Goal: Complete application form

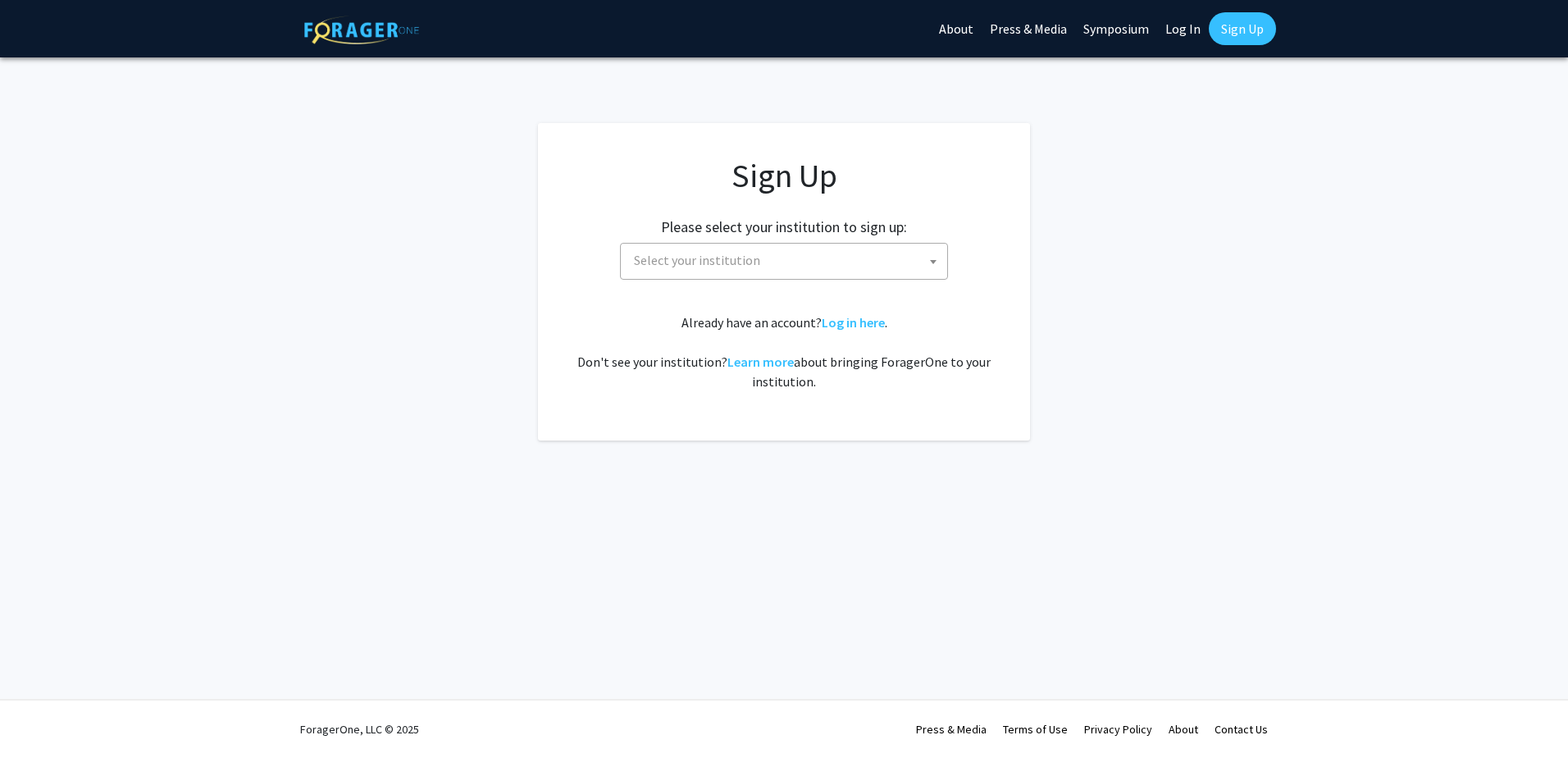
click at [838, 264] on span "Select your institution" at bounding box center [786, 260] width 320 height 33
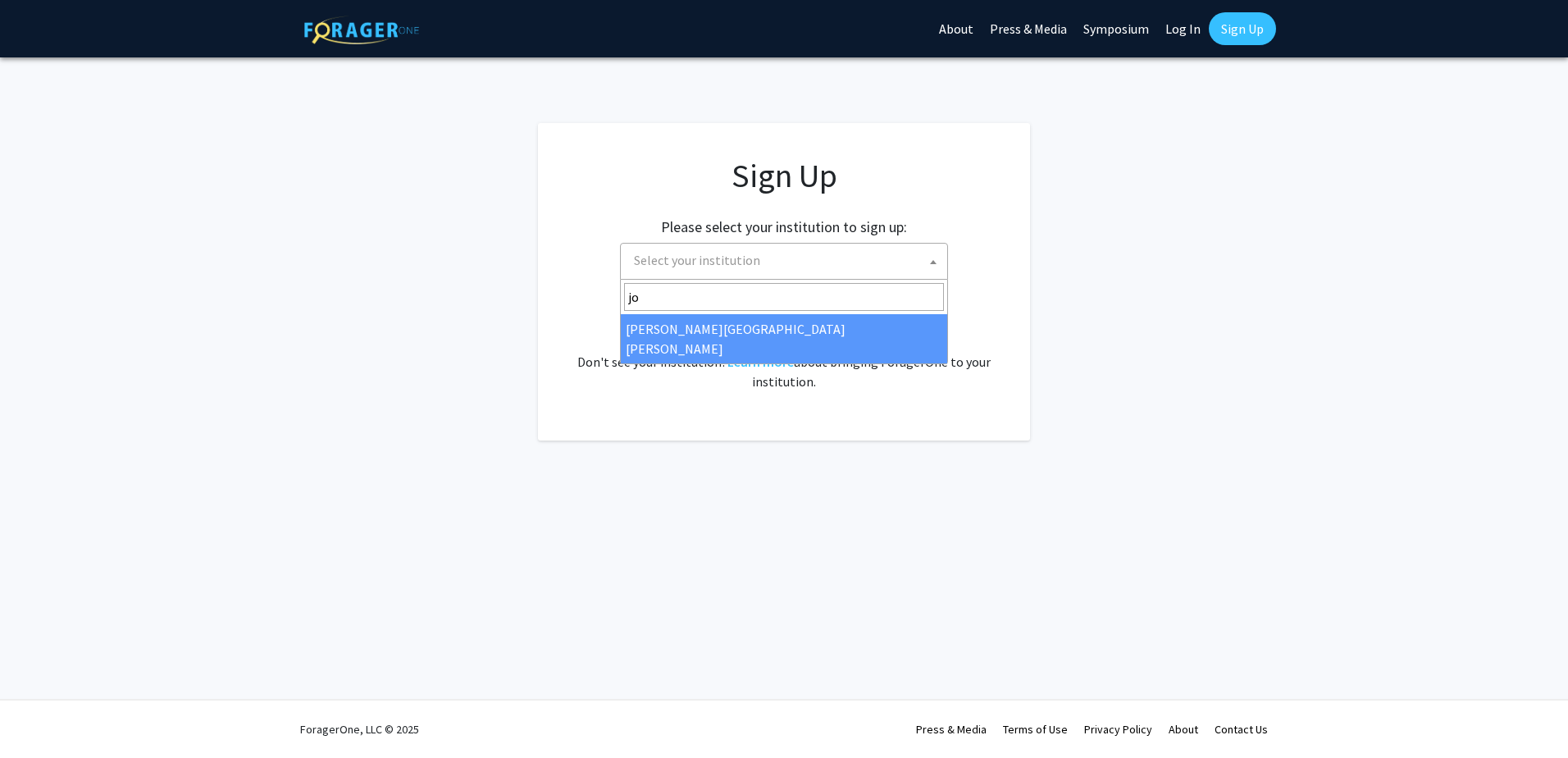
type input "jo"
select select "1"
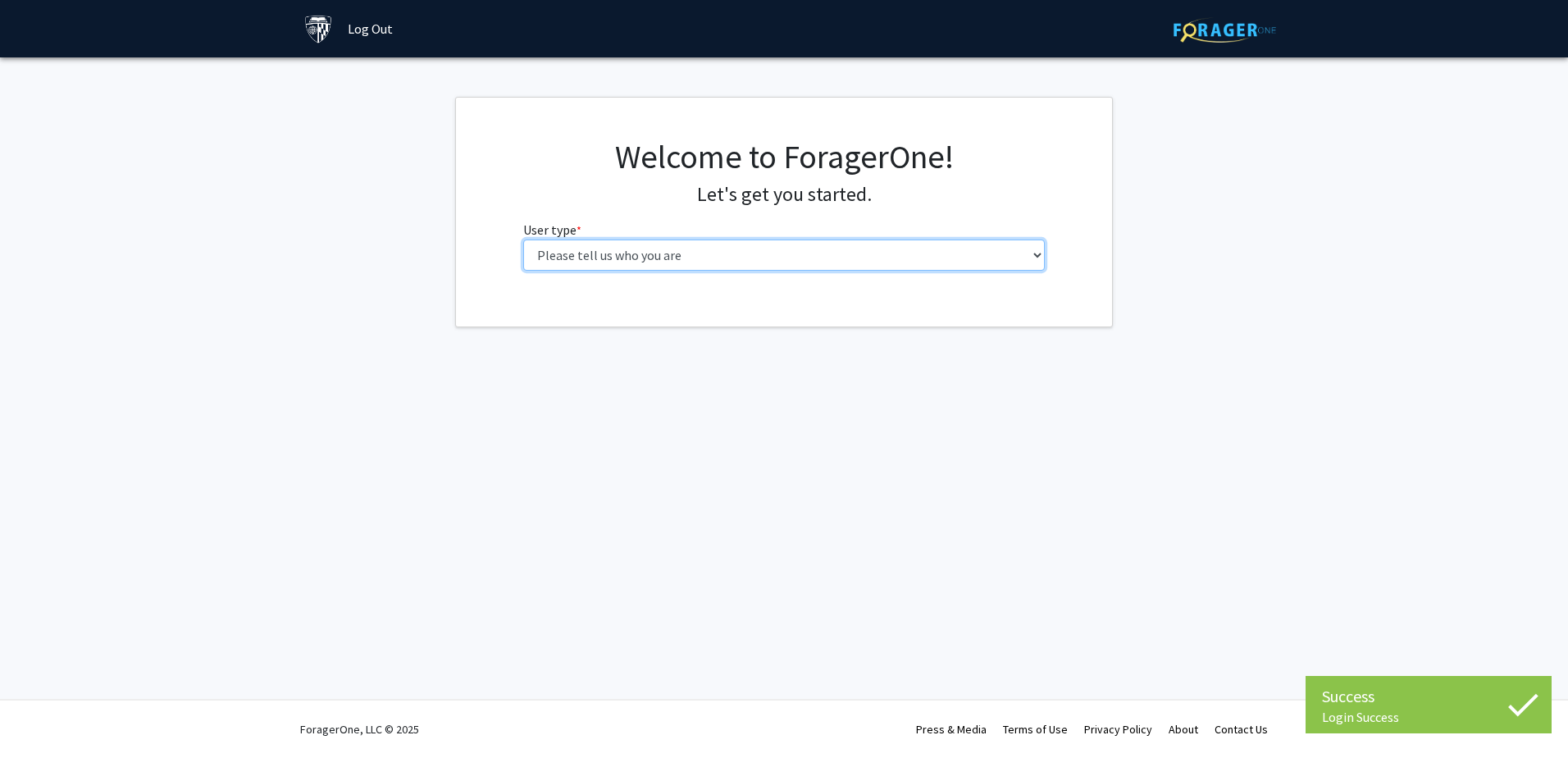
click at [803, 252] on select "Please tell us who you are Undergraduate Student Master's Student Doctoral Cand…" at bounding box center [784, 255] width 523 height 32
select select "2: masters"
click at [524, 239] on select "Please tell us who you are Undergraduate Student Master's Student Doctoral Cand…" at bounding box center [784, 255] width 523 height 32
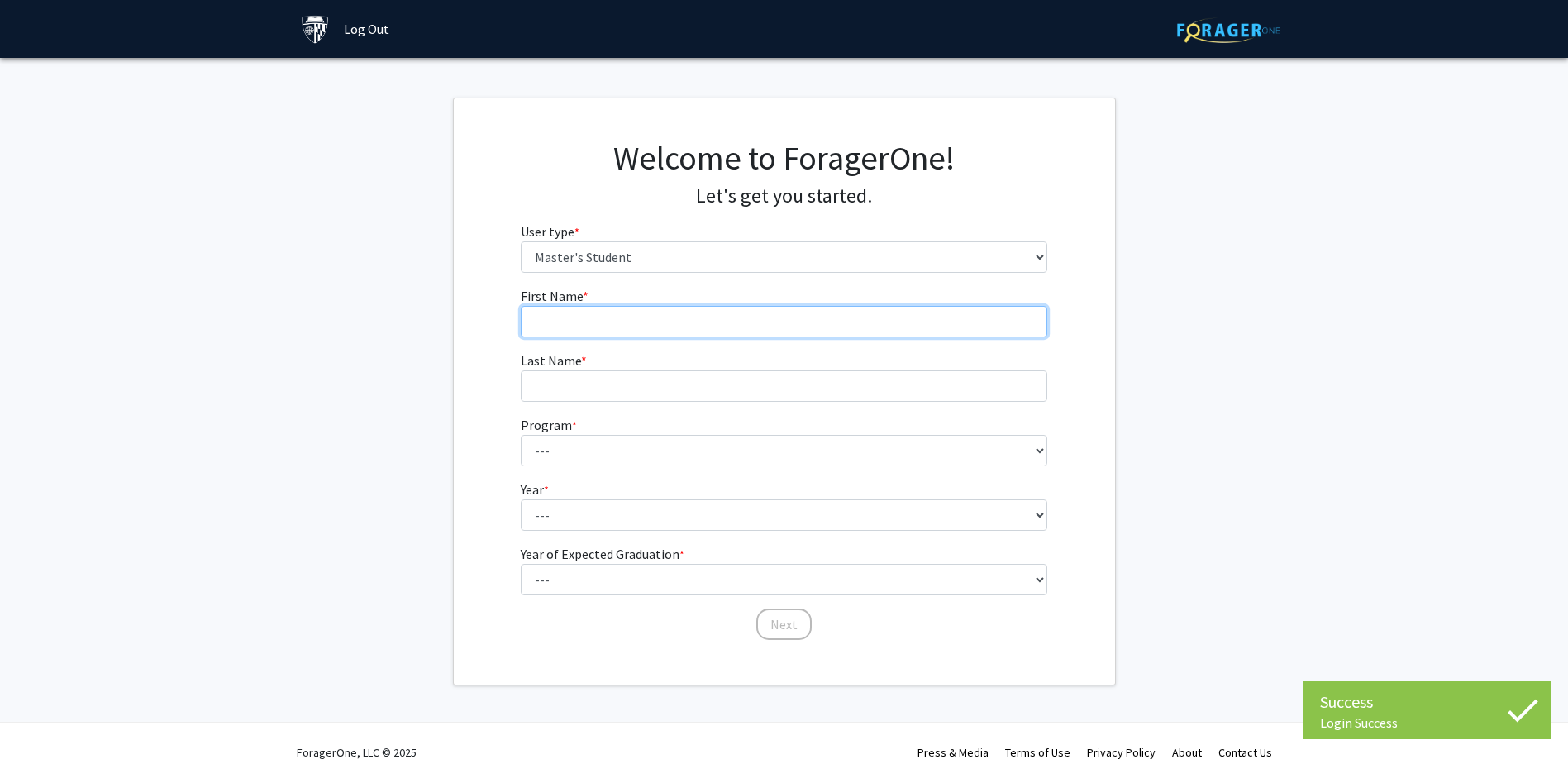
click at [701, 334] on input "First Name * required" at bounding box center [784, 321] width 527 height 32
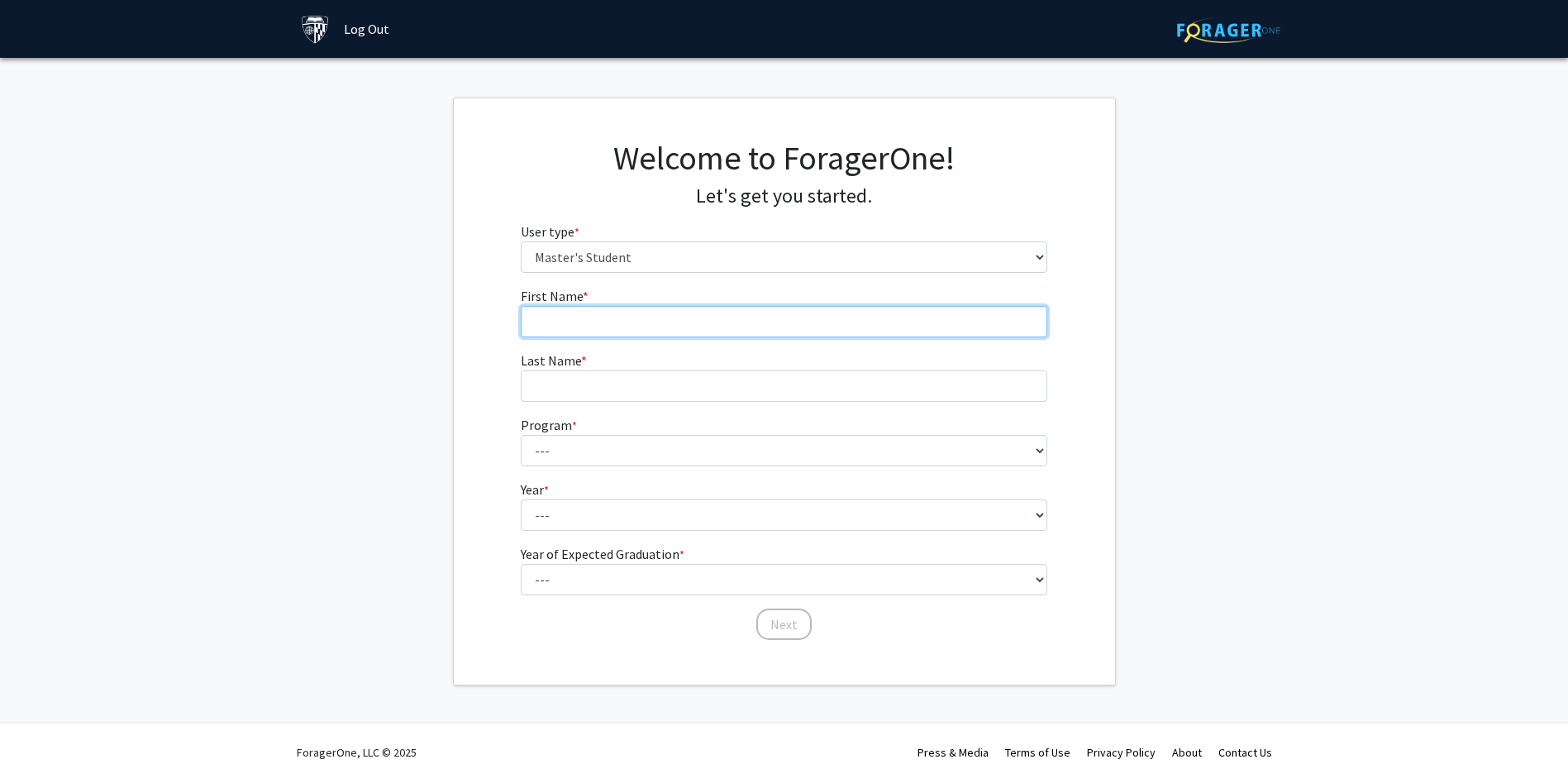
type input "shilong"
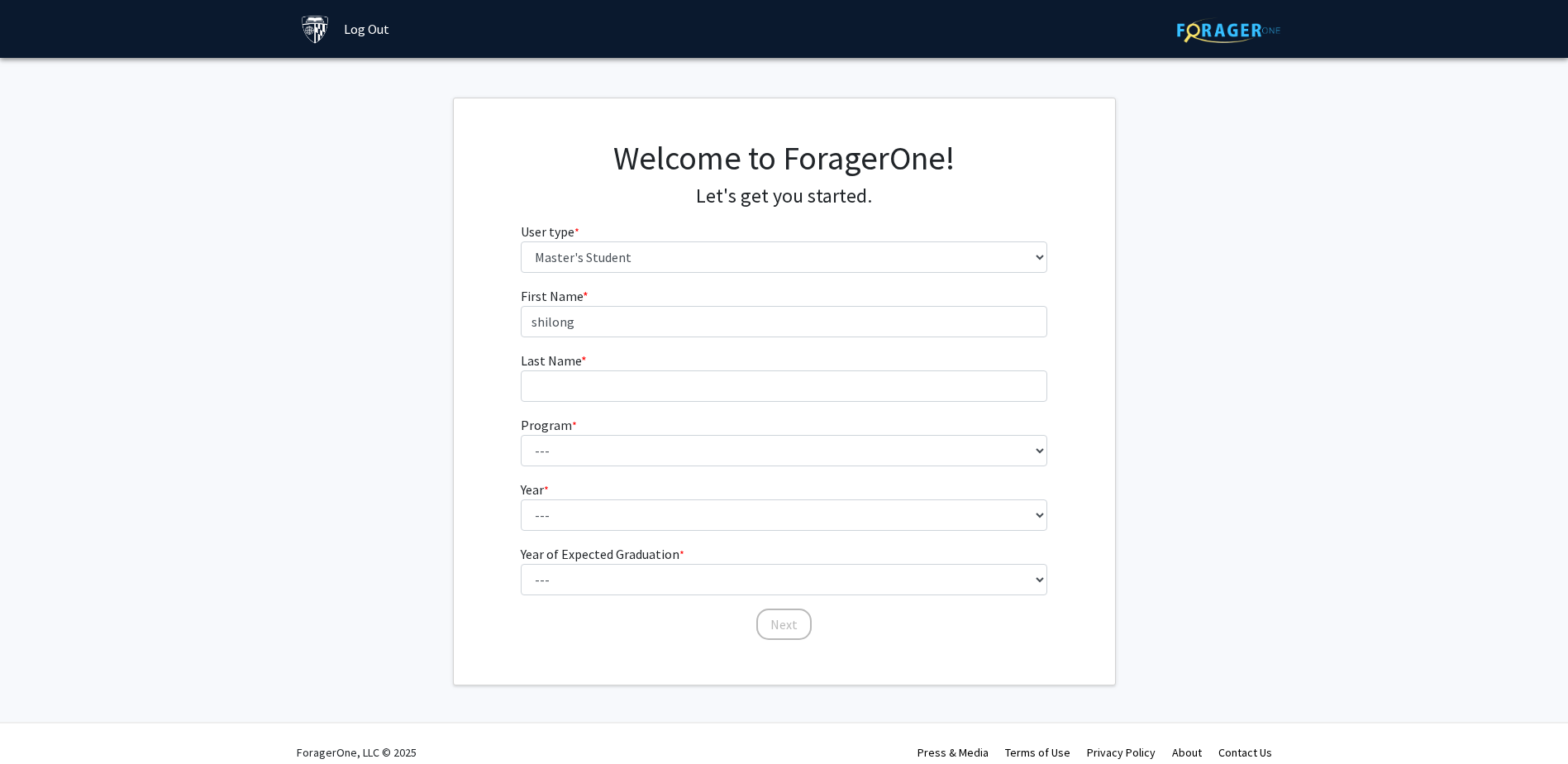
type input "yuan"
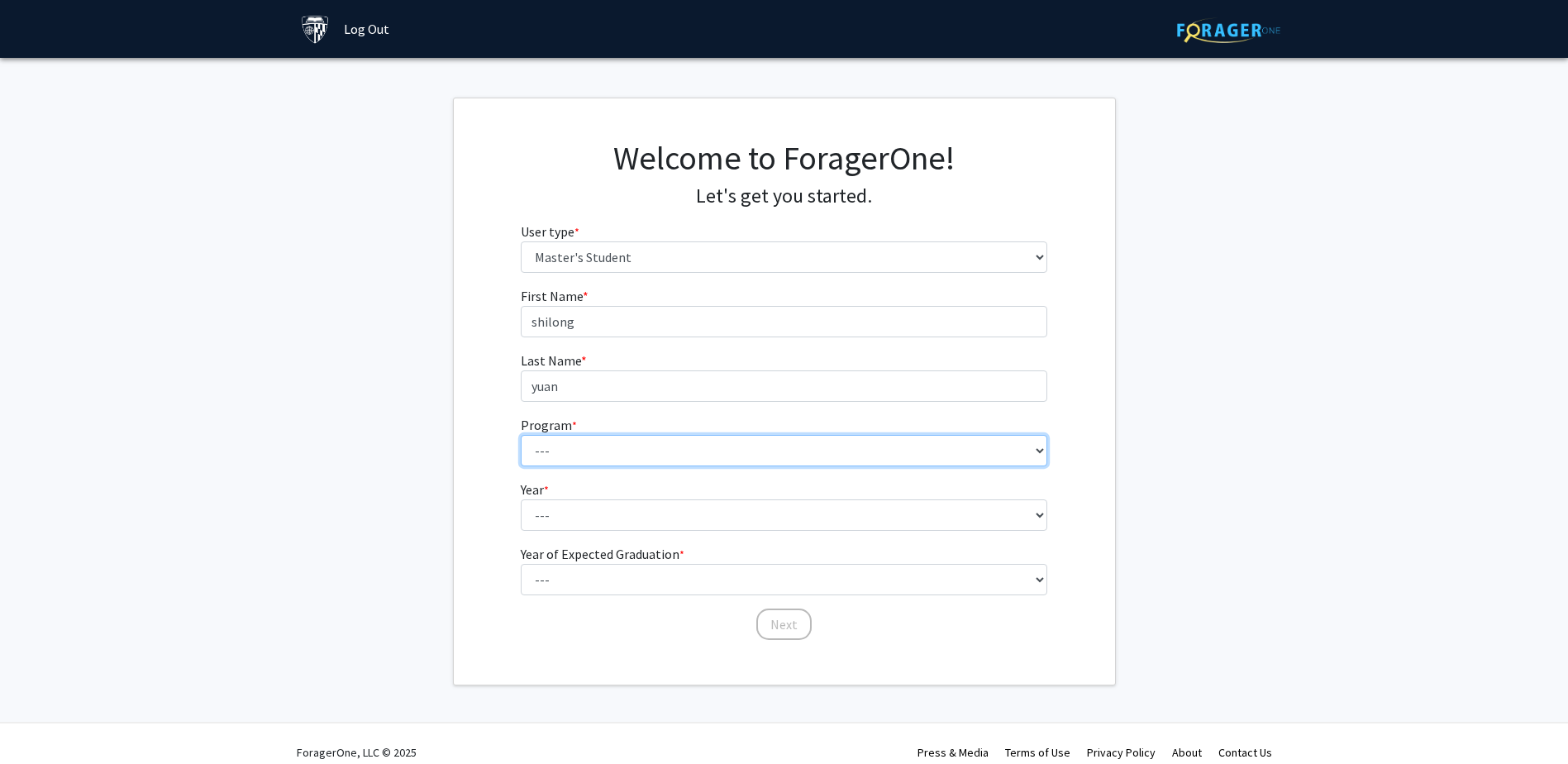
click at [655, 452] on select "--- Anatomy Education Applied and Computational Mathematics Applied Biomedical …" at bounding box center [784, 450] width 527 height 32
select select "4: 4"
click at [521, 435] on select "--- Anatomy Education Applied and Computational Mathematics Applied Biomedical …" at bounding box center [784, 450] width 527 height 32
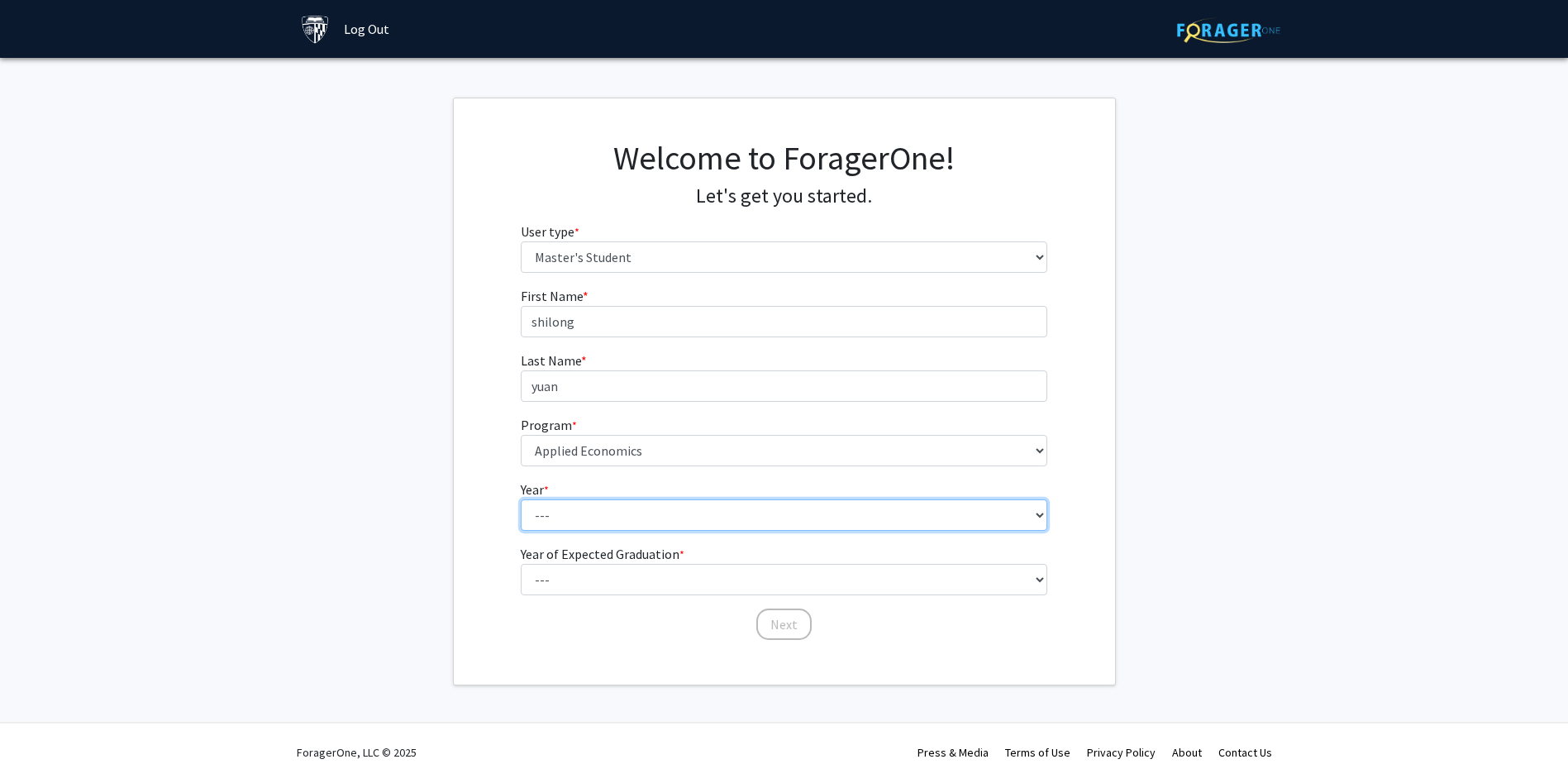
click at [681, 516] on select "--- First Year Second Year" at bounding box center [784, 515] width 527 height 32
select select "1: first_year"
click at [521, 499] on select "--- First Year Second Year" at bounding box center [784, 515] width 527 height 32
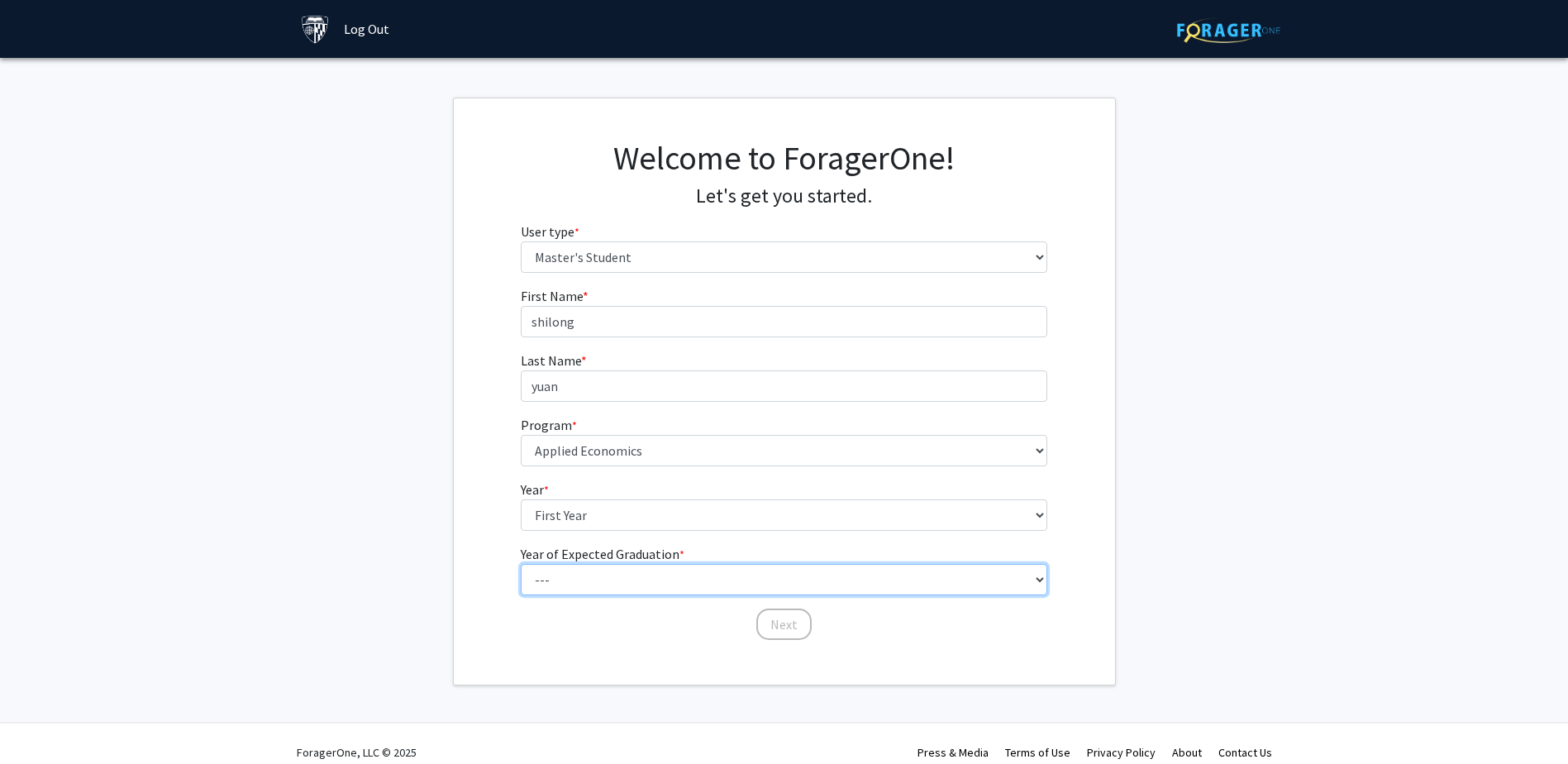
click at [657, 582] on select "--- 2025 2026 2027 2028 2029 2030 2031 2032 2033 2034" at bounding box center [784, 579] width 527 height 32
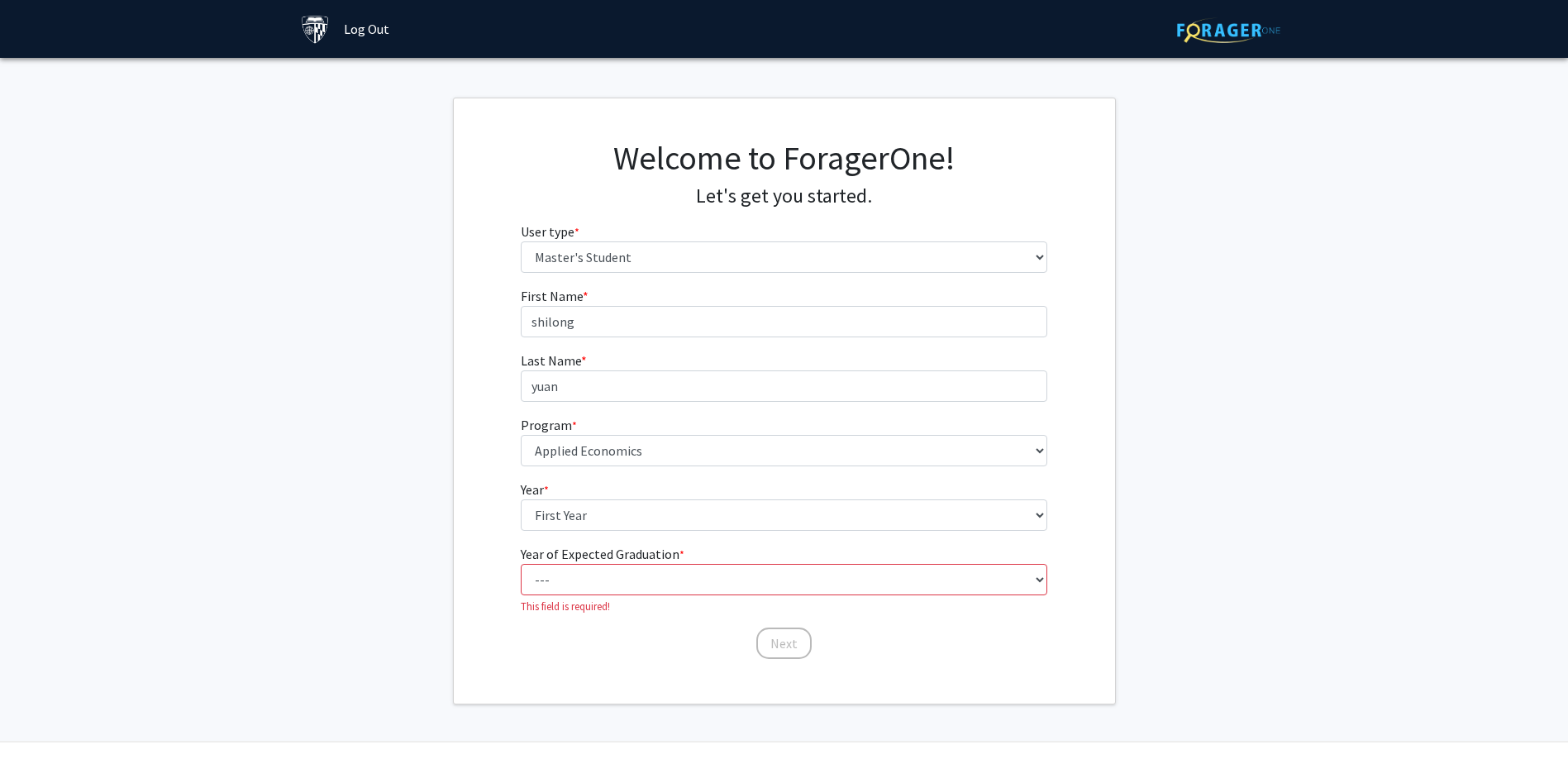
click at [686, 603] on form "First Name * required shilong Last Name * required yuan Program * required --- …" at bounding box center [784, 464] width 527 height 358
click at [687, 581] on select "--- 2025 2026 2027 2028 2029 2030 2031 2032 2033 2034" at bounding box center [784, 579] width 527 height 32
select select "2: 2026"
click at [521, 564] on select "--- 2025 2026 2027 2028 2029 2030 2031 2032 2033 2034" at bounding box center [784, 579] width 527 height 32
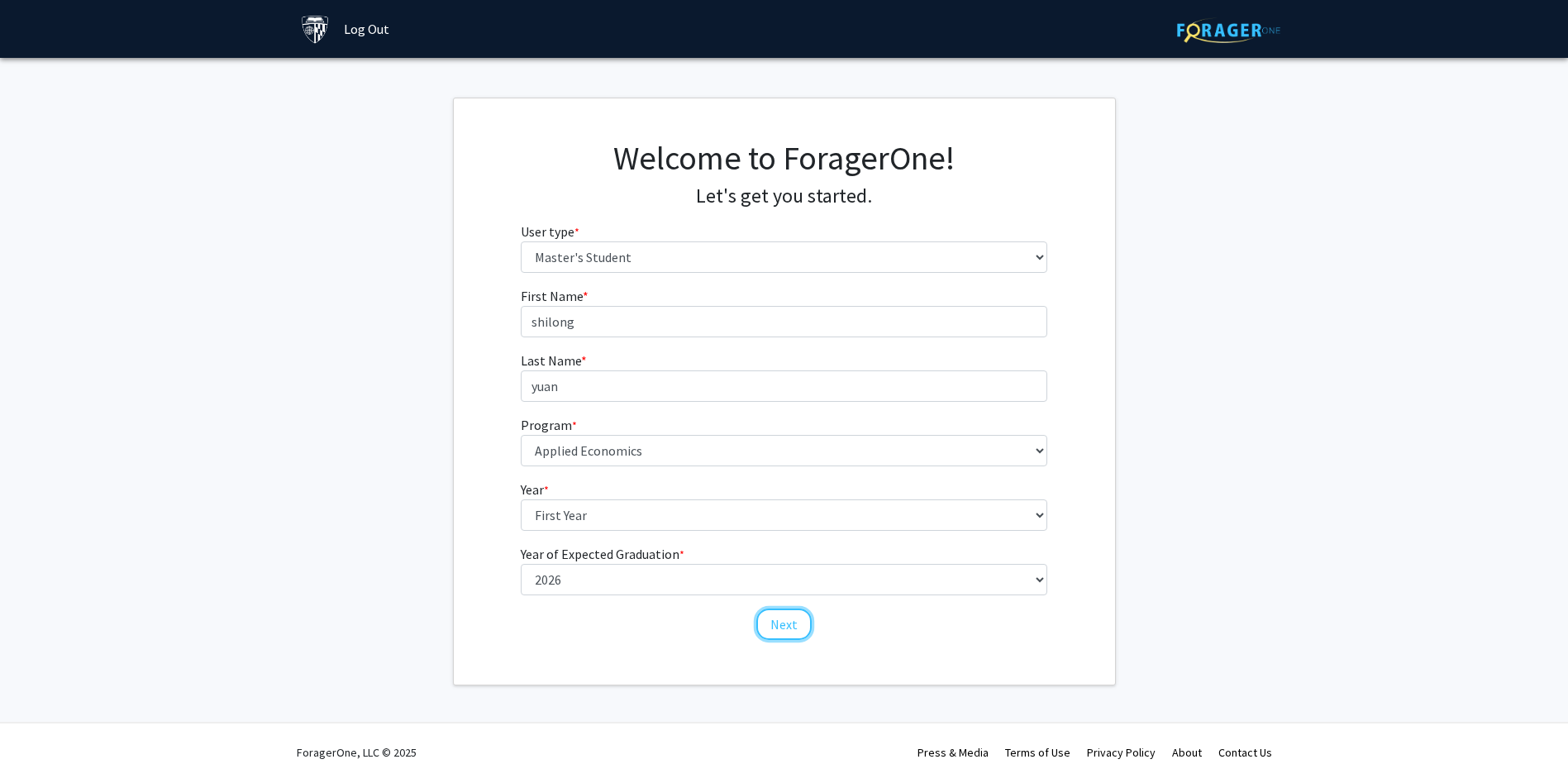
click at [785, 627] on button "Next" at bounding box center [784, 624] width 56 height 32
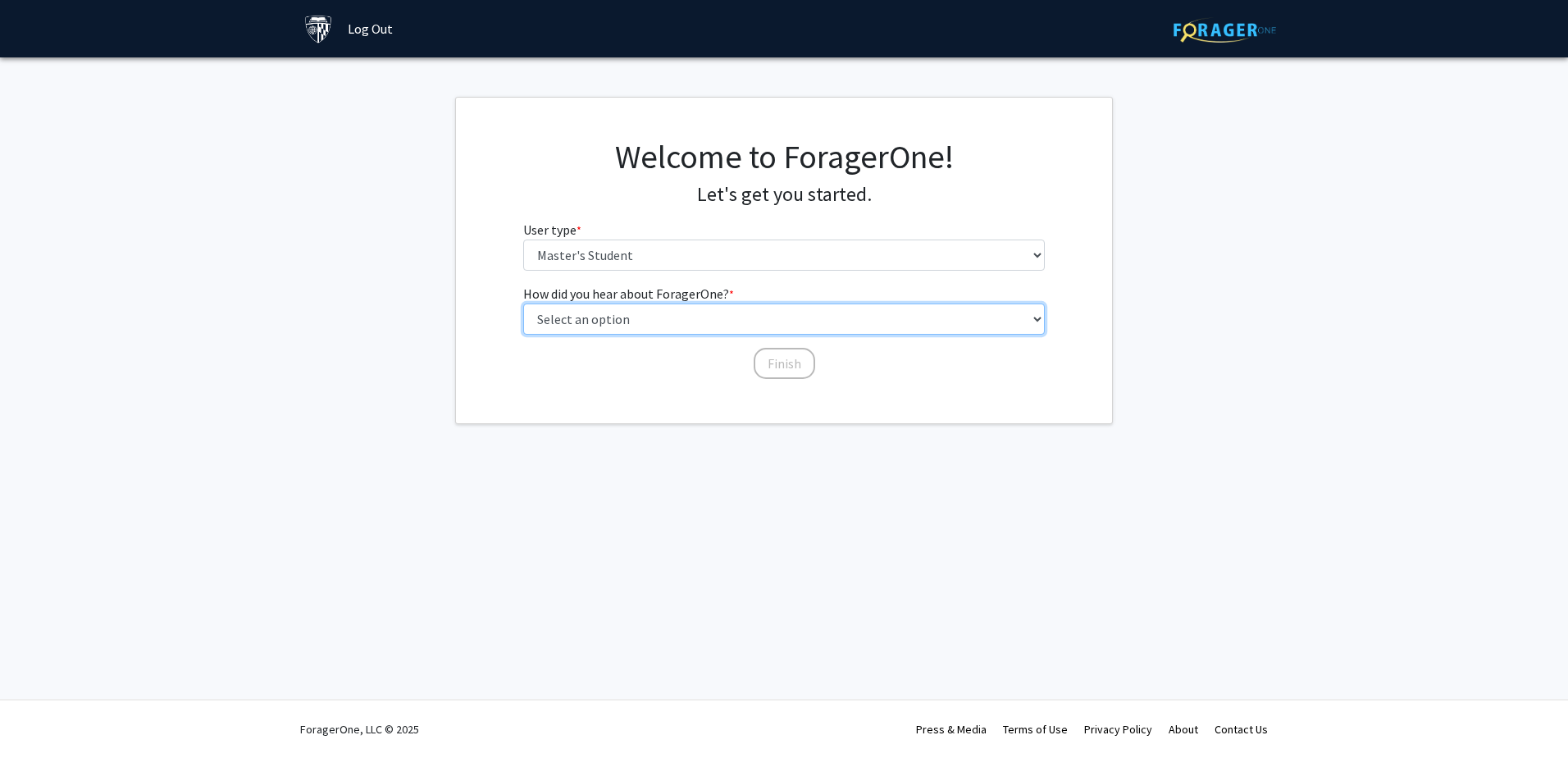
click at [774, 318] on select "Select an option Peer/student recommendation Faculty/staff recommendation Unive…" at bounding box center [784, 319] width 523 height 32
select select "3: university_website"
click at [524, 303] on select "Select an option Peer/student recommendation Faculty/staff recommendation Unive…" at bounding box center [784, 319] width 523 height 32
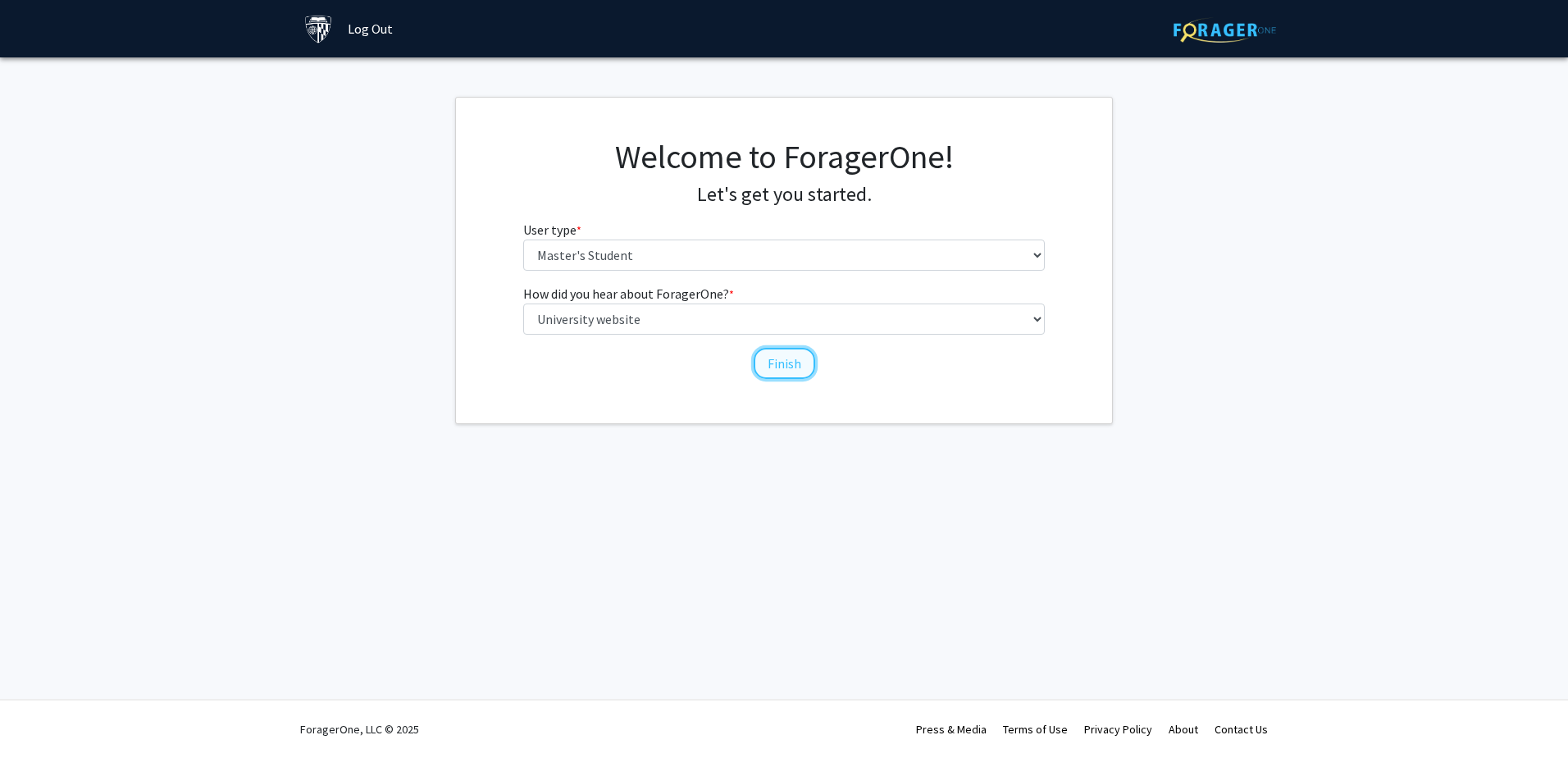
click at [766, 355] on button "Finish" at bounding box center [784, 363] width 61 height 32
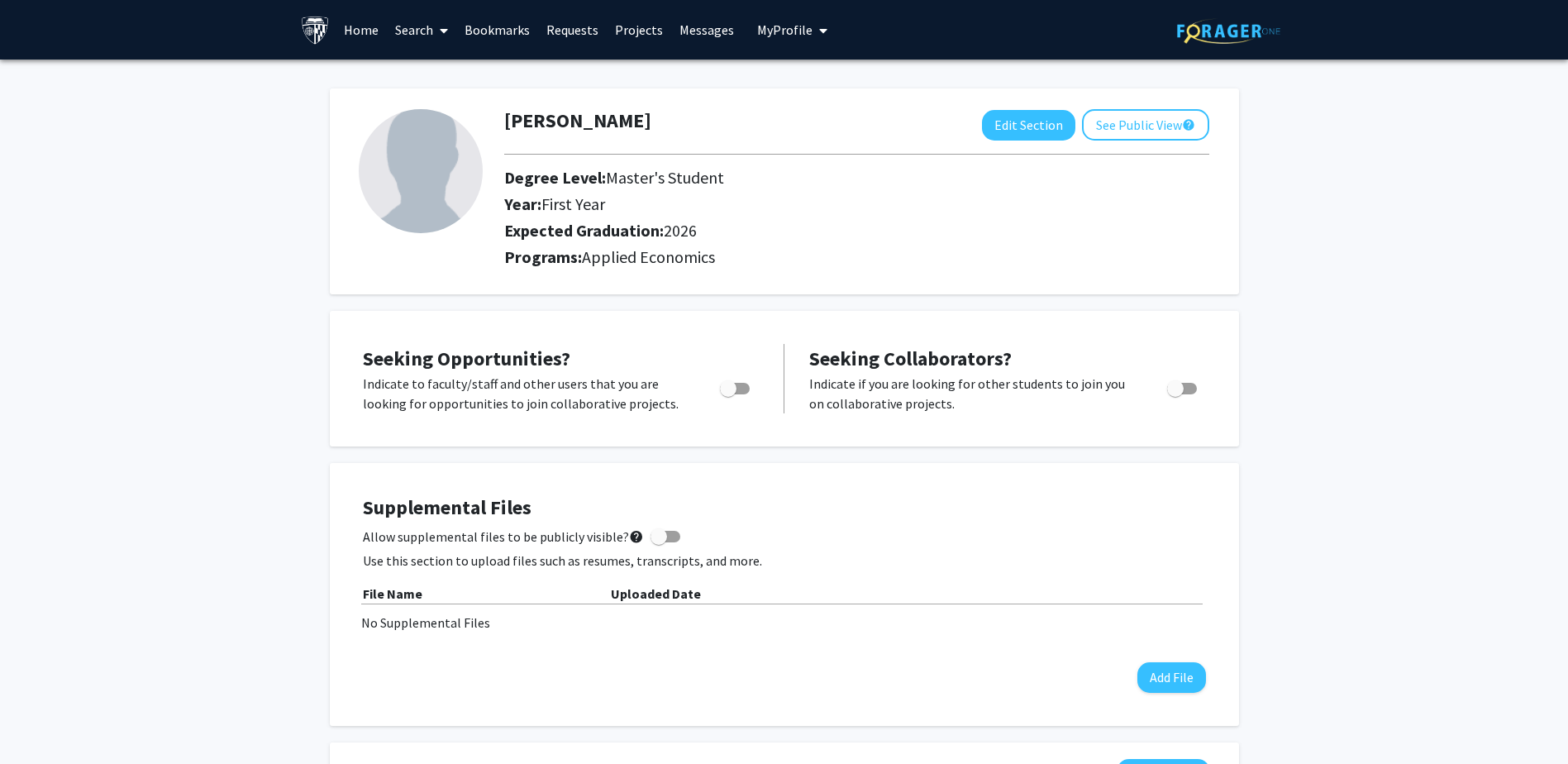
click at [728, 393] on span "Toggle" at bounding box center [728, 388] width 17 height 17
click at [728, 394] on input "Are you actively seeking opportunities?" at bounding box center [727, 394] width 1 height 1
checkbox input "true"
click at [1190, 380] on label "Toggle" at bounding box center [1179, 389] width 37 height 20
click at [1176, 394] on input "Would you like to receive other student requests to work with you?" at bounding box center [1175, 394] width 1 height 1
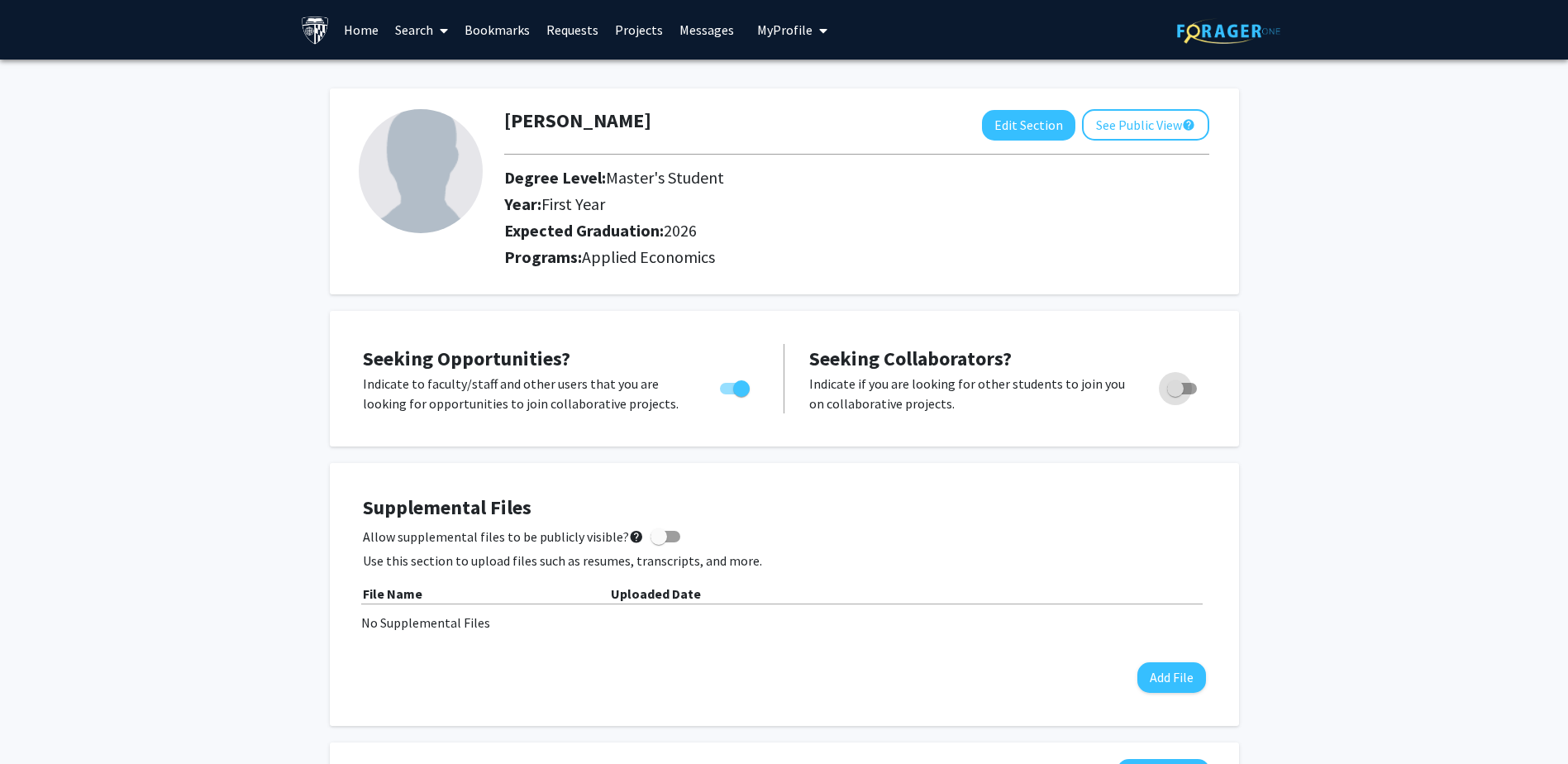
checkbox input "true"
